Goal: Transaction & Acquisition: Purchase product/service

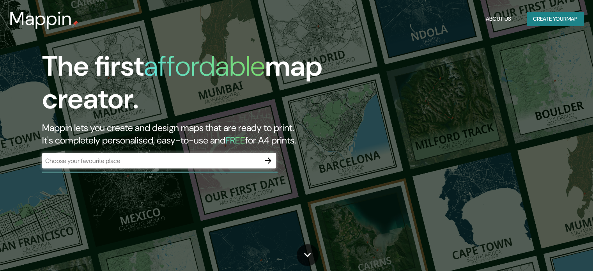
click at [196, 170] on div "​" at bounding box center [159, 161] width 234 height 17
click at [181, 149] on div "The first affordable map creator. Mappin lets you create and design maps that a…" at bounding box center [190, 113] width 356 height 126
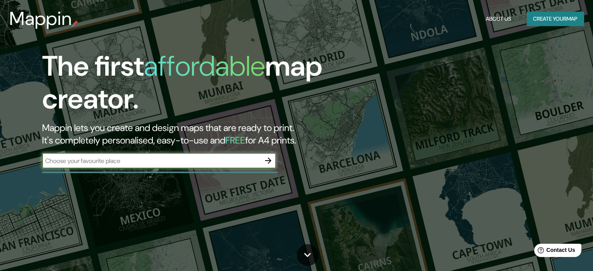
click at [175, 157] on input "text" at bounding box center [151, 160] width 218 height 9
type input "la plata"
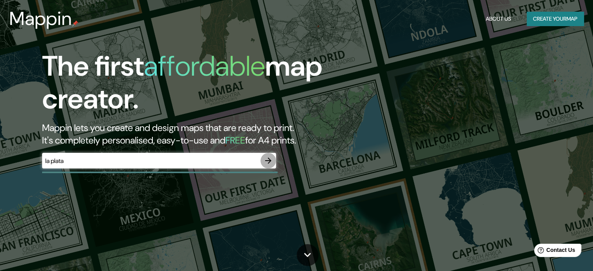
click at [265, 164] on icon "button" at bounding box center [267, 160] width 9 height 9
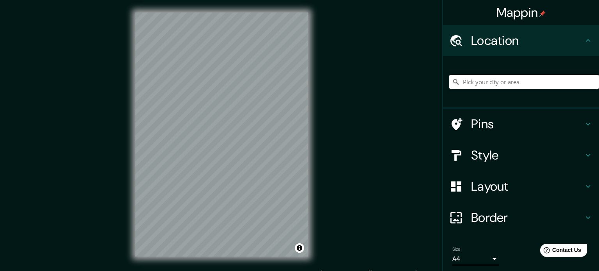
click at [475, 255] on body "Mappin Location Pins Style Layout Border Choose a border. Hint : you can make l…" at bounding box center [299, 135] width 599 height 271
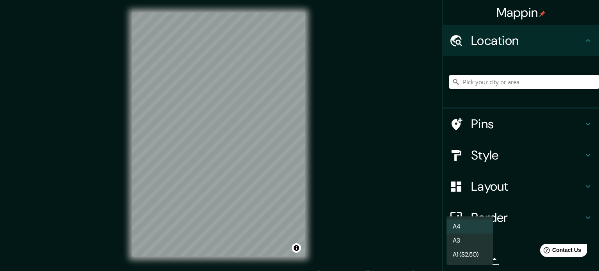
click at [480, 239] on li "A3" at bounding box center [469, 240] width 47 height 14
type input "a4"
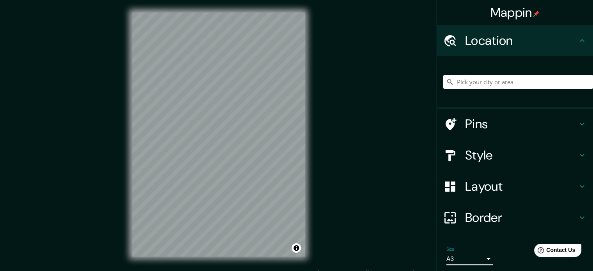
click at [502, 150] on h4 "Style" at bounding box center [521, 155] width 112 height 16
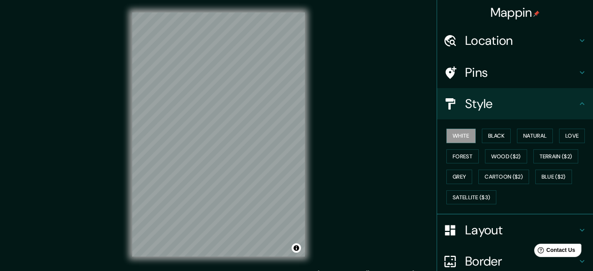
click at [497, 144] on div "White Black Natural Love Forest Wood ($2) Terrain ($2) Grey Cartoon ($2) Blue (…" at bounding box center [518, 166] width 150 height 82
click at [497, 138] on button "Black" at bounding box center [496, 136] width 29 height 14
click at [527, 139] on button "Natural" at bounding box center [535, 136] width 36 height 14
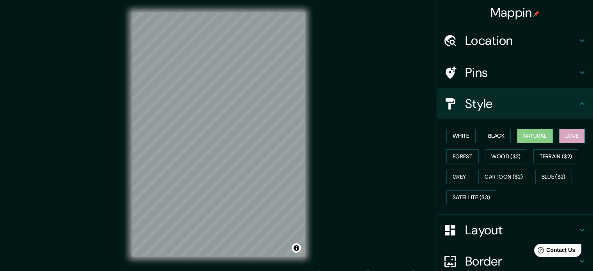
click at [573, 139] on button "Love" at bounding box center [572, 136] width 26 height 14
click at [465, 152] on button "Forest" at bounding box center [462, 156] width 32 height 14
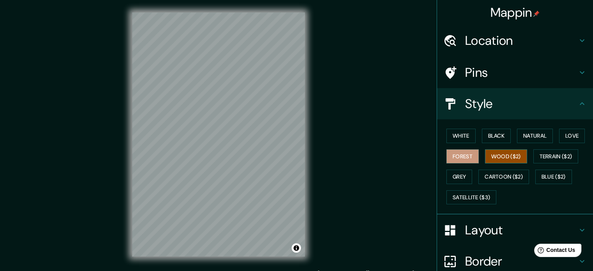
click at [491, 155] on button "Wood ($2)" at bounding box center [506, 156] width 42 height 14
click at [546, 155] on button "Terrain ($2)" at bounding box center [555, 156] width 45 height 14
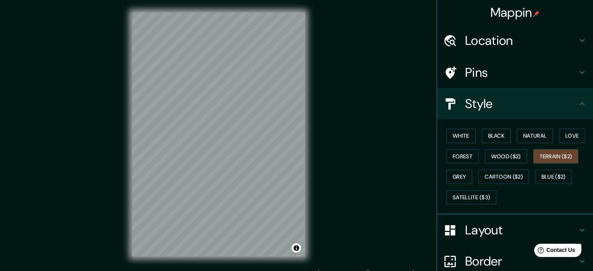
click at [457, 184] on div "White Black Natural Love Forest Wood ($2) Terrain ($2) Grey Cartoon ($2) Blue (…" at bounding box center [518, 166] width 150 height 82
click at [461, 176] on button "Grey" at bounding box center [459, 177] width 26 height 14
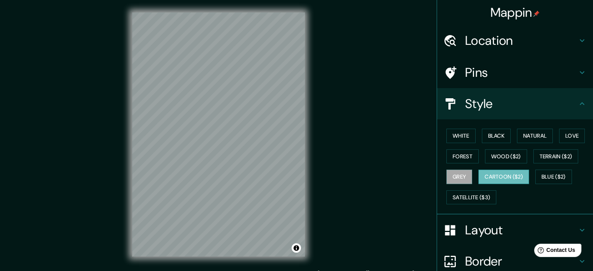
click at [505, 180] on button "Cartoon ($2)" at bounding box center [503, 177] width 51 height 14
click at [466, 140] on button "White" at bounding box center [460, 136] width 29 height 14
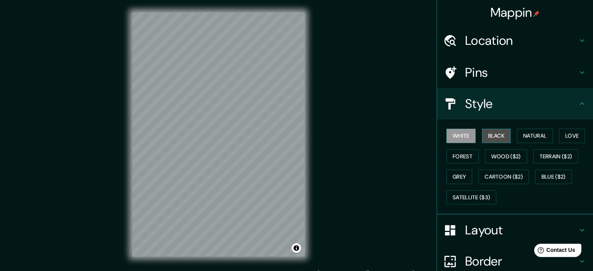
click at [489, 133] on button "Black" at bounding box center [496, 136] width 29 height 14
click at [456, 134] on button "White" at bounding box center [460, 136] width 29 height 14
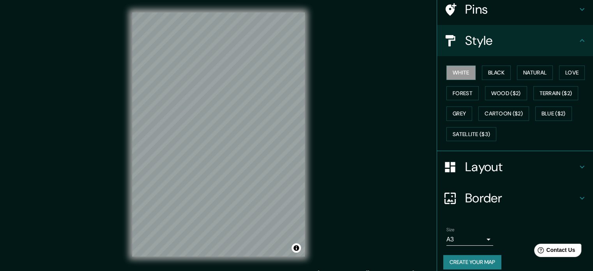
scroll to position [69, 0]
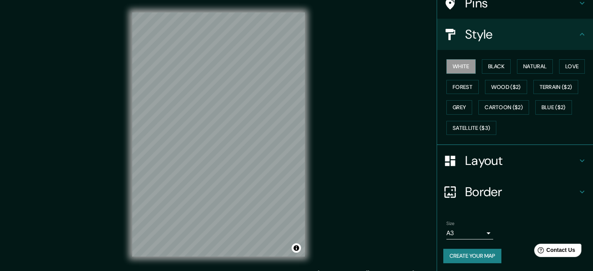
click at [471, 249] on button "Create your map" at bounding box center [472, 256] width 58 height 14
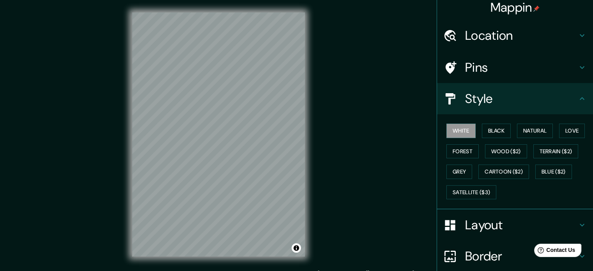
scroll to position [0, 0]
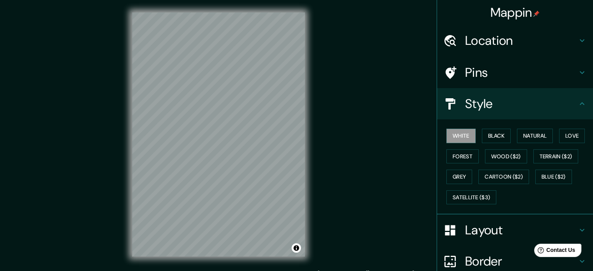
click at [488, 79] on h4 "Pins" at bounding box center [521, 73] width 112 height 16
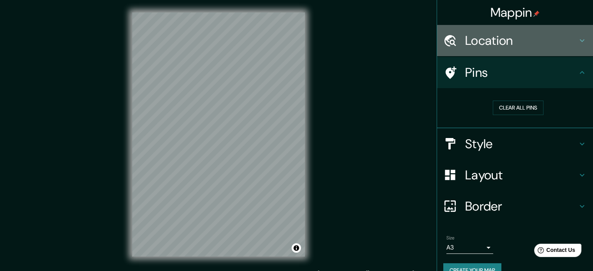
click at [516, 39] on h4 "Location" at bounding box center [521, 41] width 112 height 16
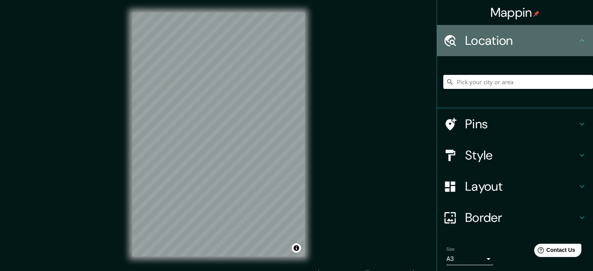
click at [516, 39] on h4 "Location" at bounding box center [521, 41] width 112 height 16
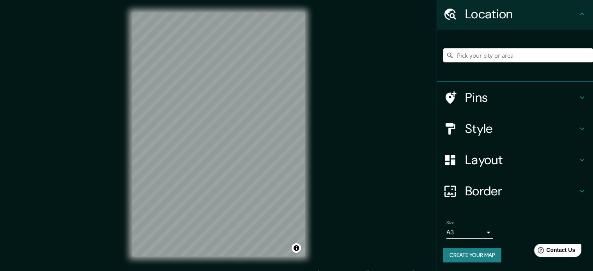
scroll to position [10, 0]
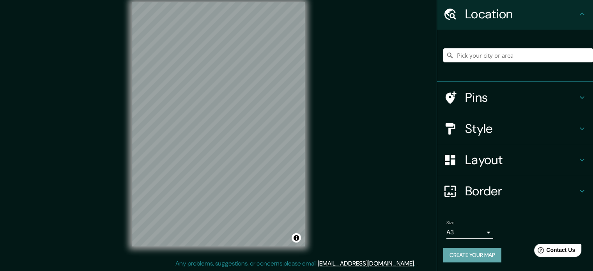
click at [476, 252] on button "Create your map" at bounding box center [472, 255] width 58 height 14
drag, startPoint x: 360, startPoint y: 191, endPoint x: 361, endPoint y: 205, distance: 13.7
click at [361, 205] on div "Mappin Location Pins Style Layout Border Choose a border. Hint : you can make l…" at bounding box center [296, 130] width 593 height 281
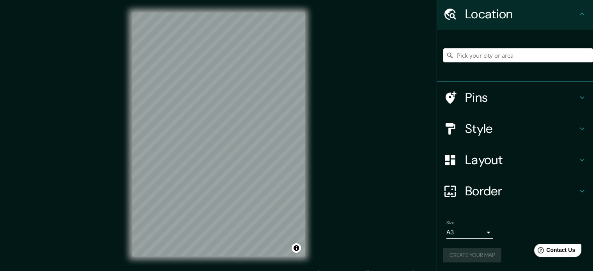
scroll to position [0, 0]
